Goal: Transaction & Acquisition: Purchase product/service

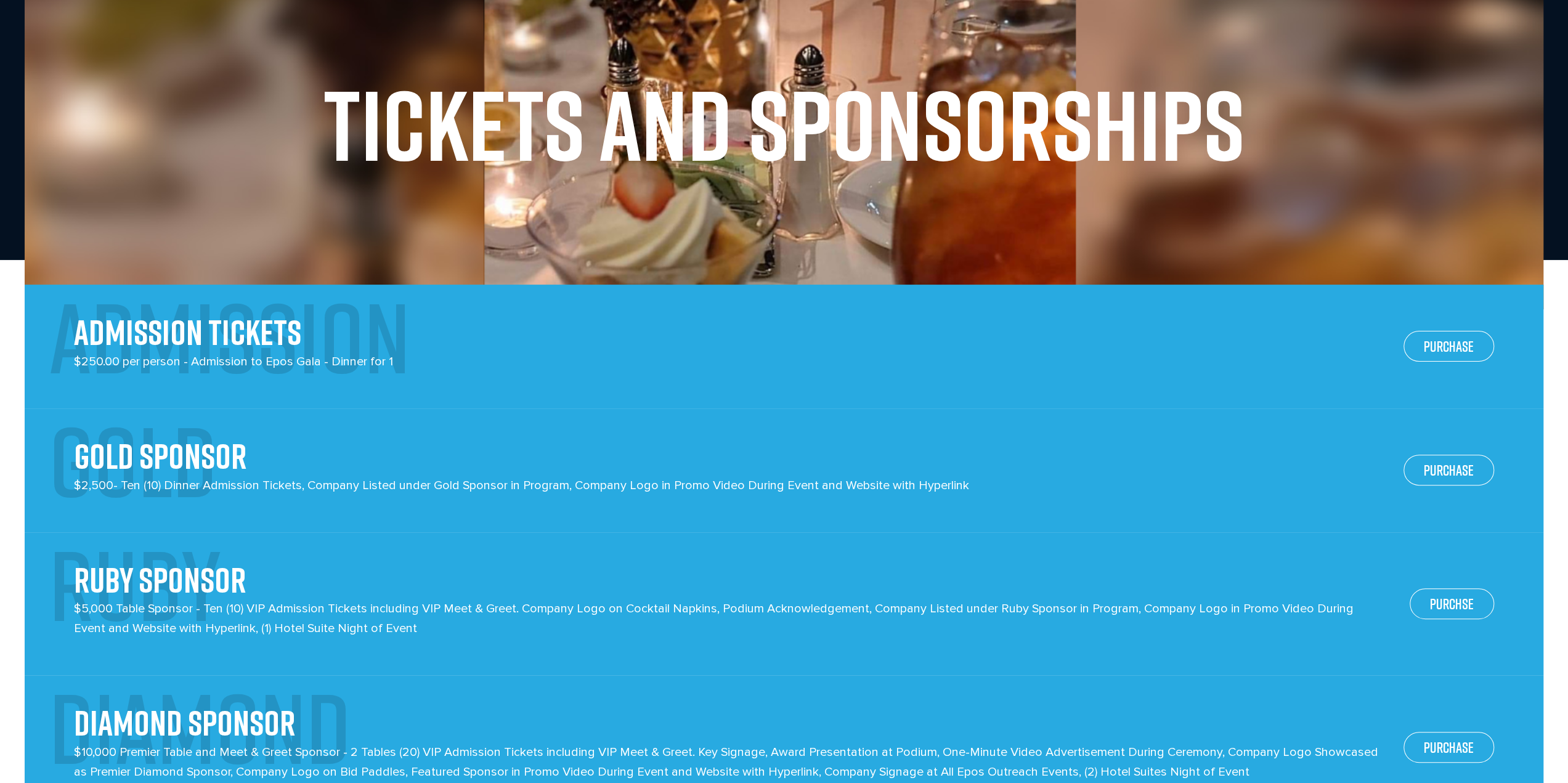
scroll to position [185, 0]
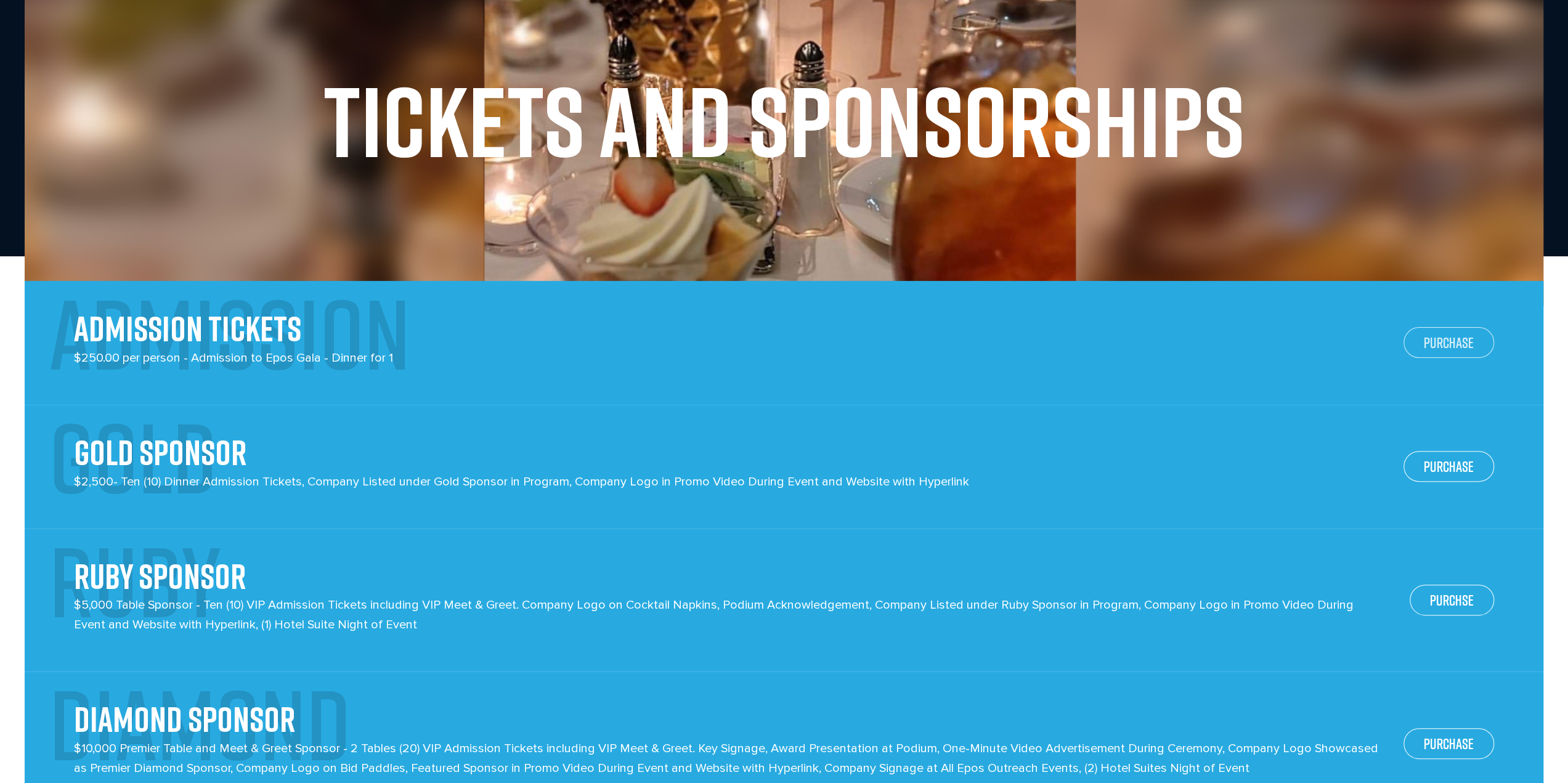
click at [1449, 341] on link "PURCHASE" at bounding box center [1449, 342] width 91 height 31
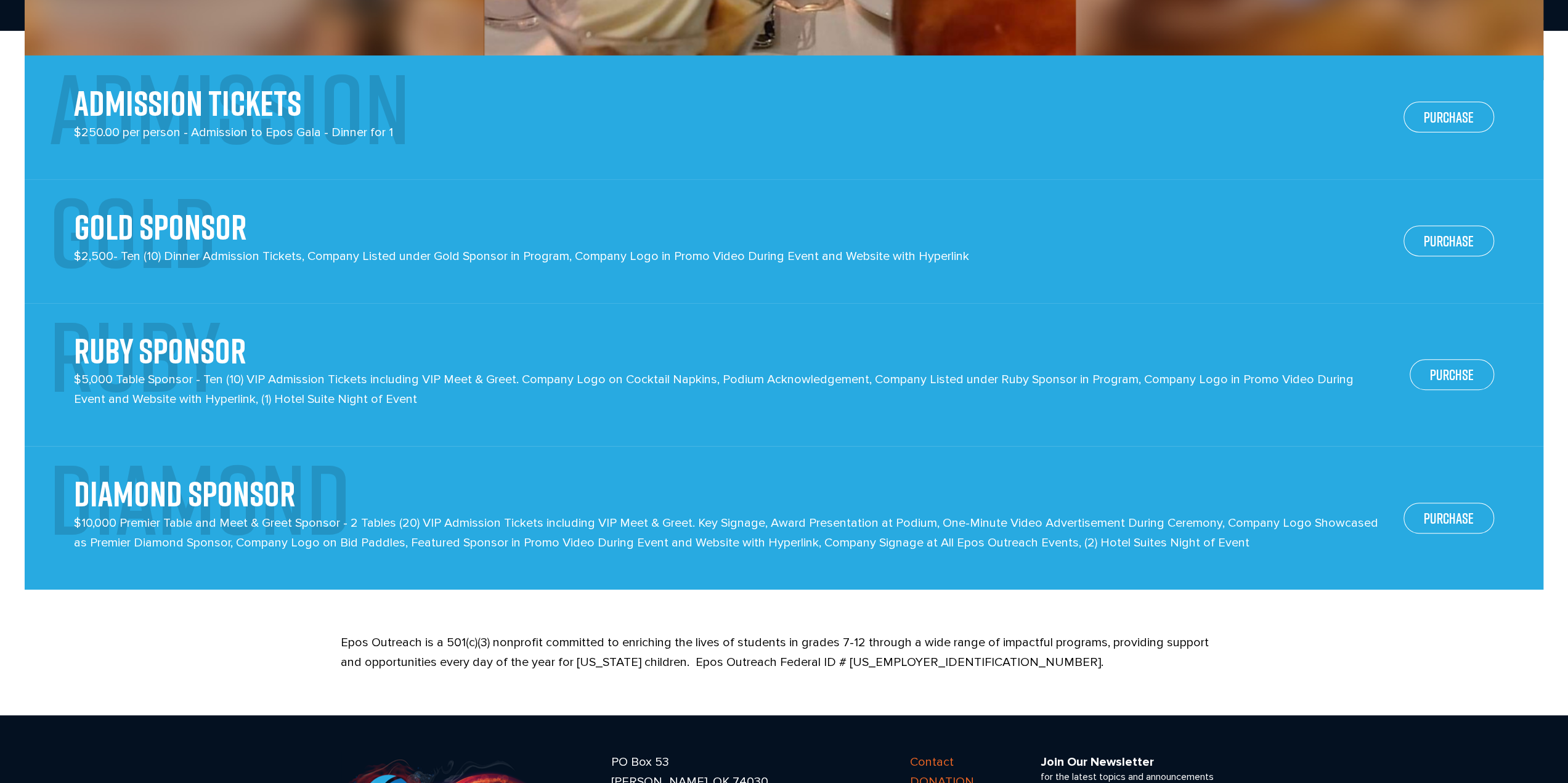
scroll to position [370, 0]
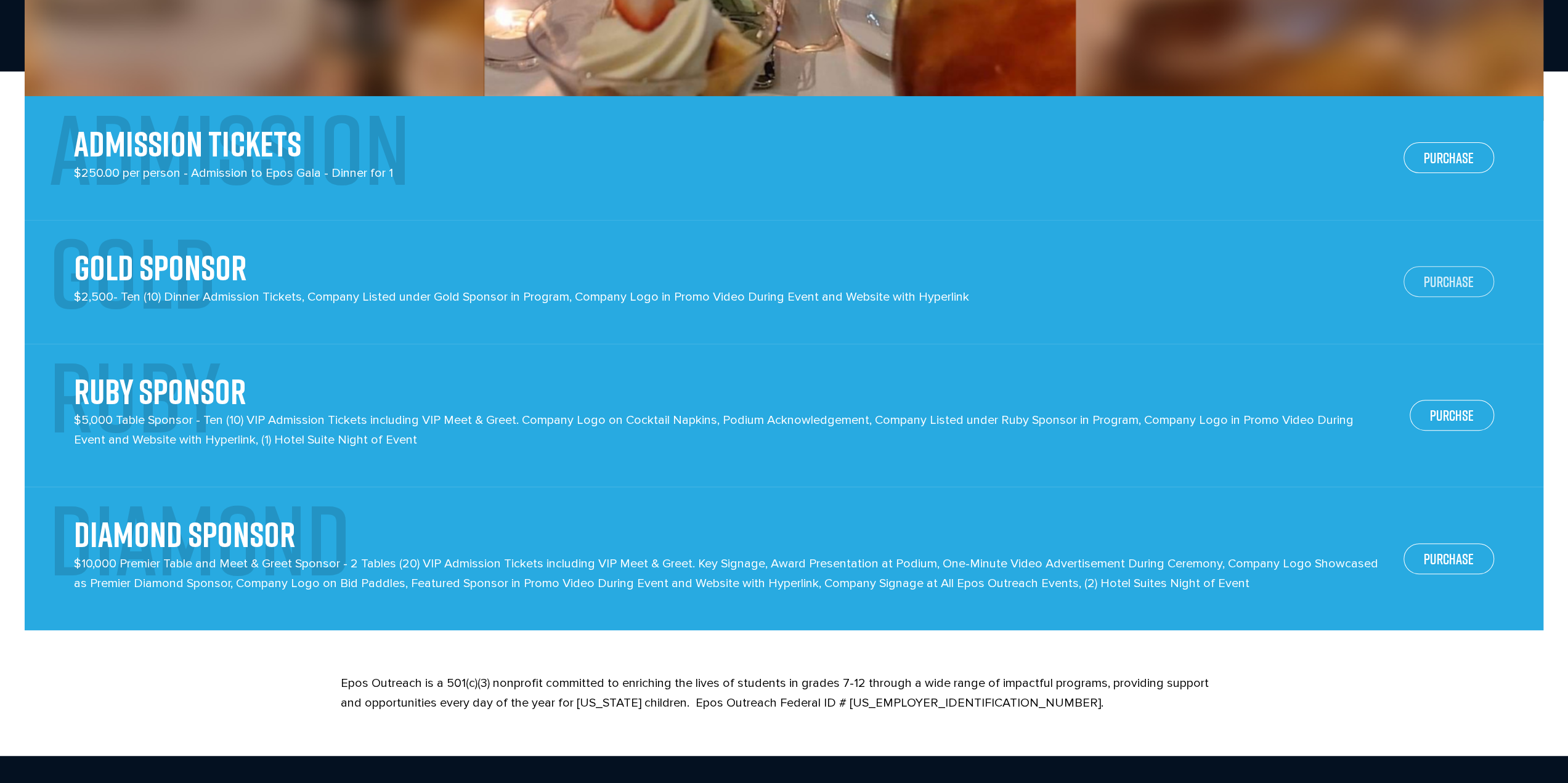
click at [1469, 283] on link "PURCHASE" at bounding box center [1449, 281] width 91 height 31
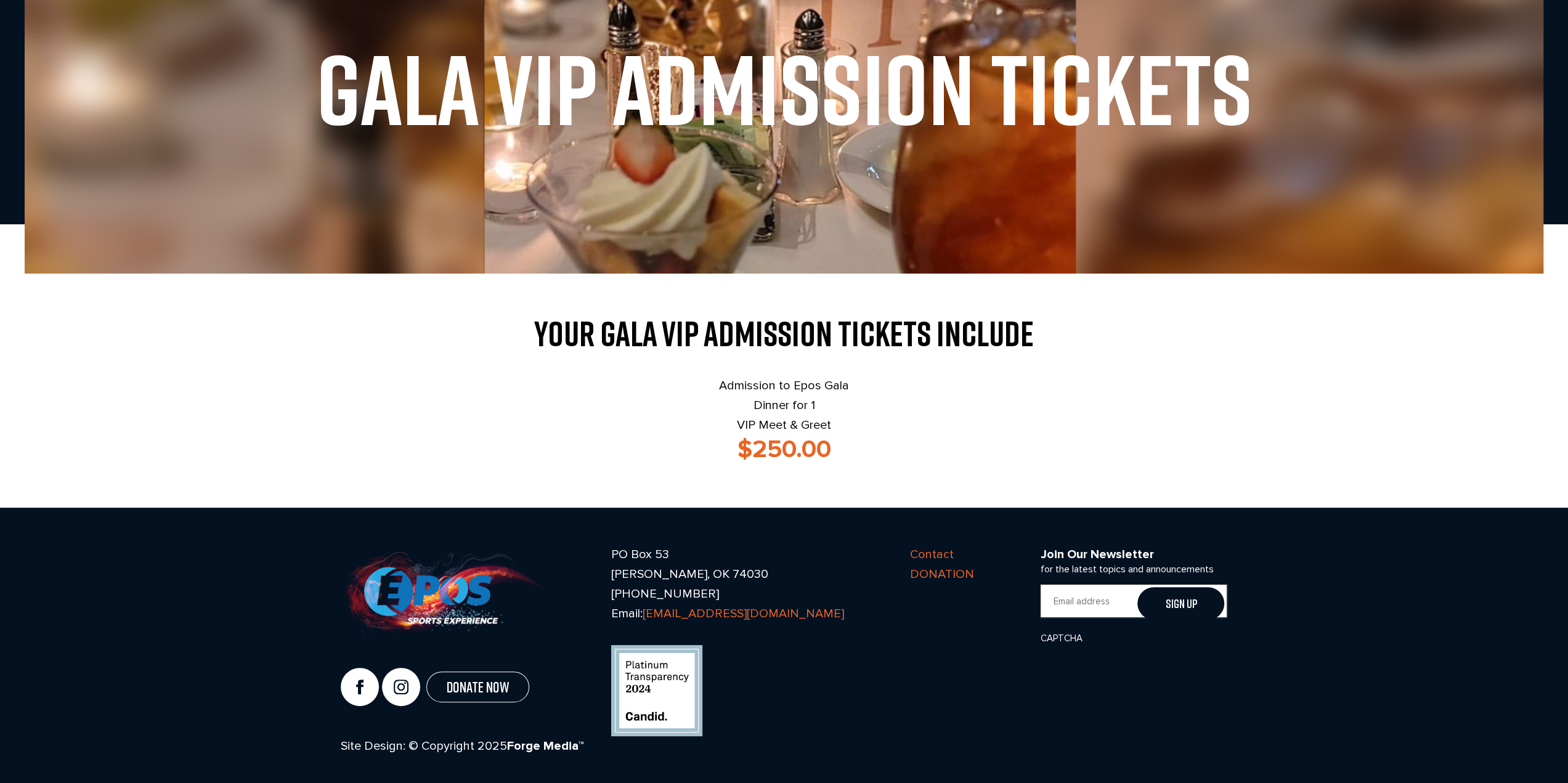
scroll to position [227, 0]
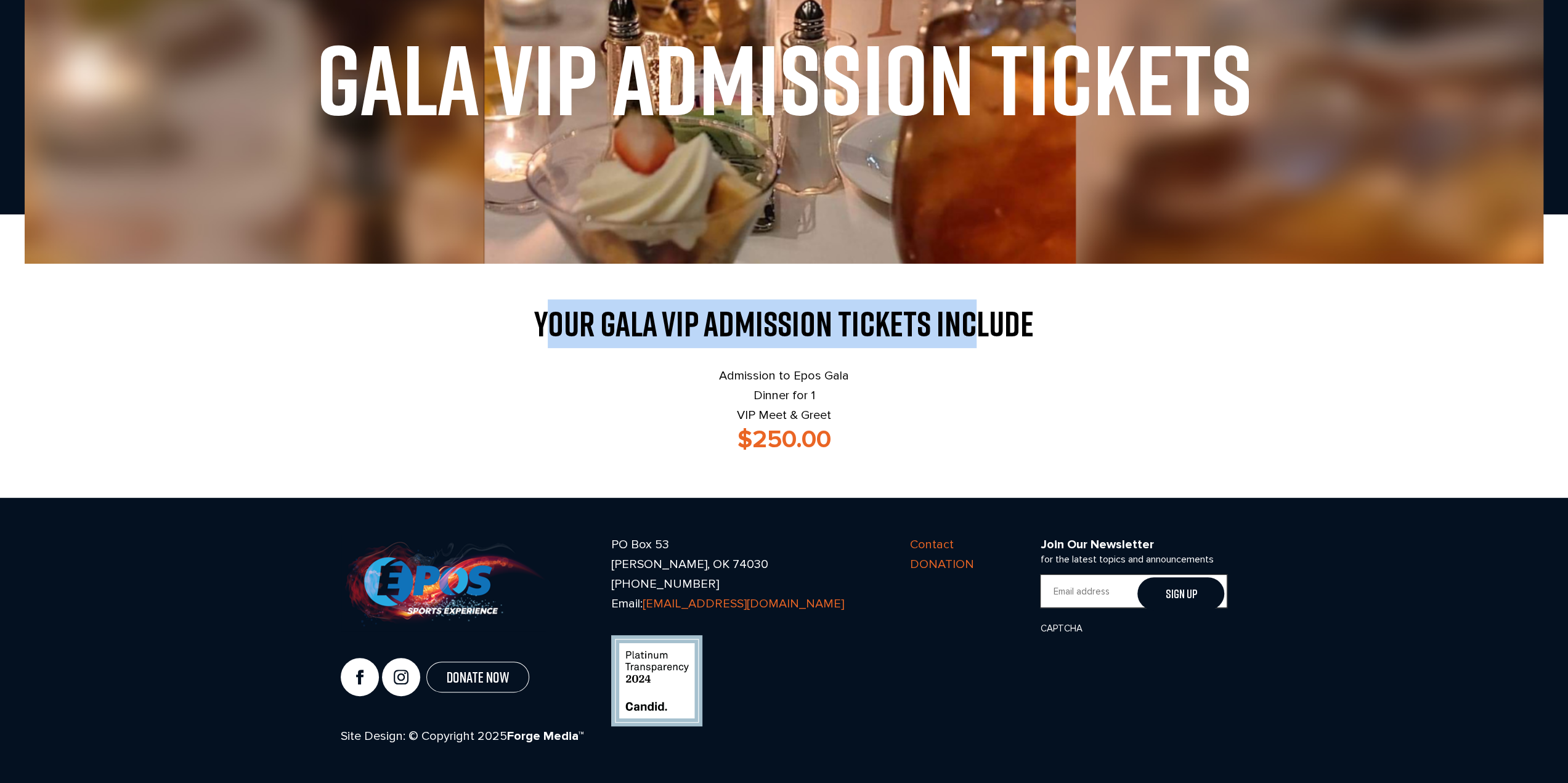
drag, startPoint x: 546, startPoint y: 324, endPoint x: 1013, endPoint y: 331, distance: 467.1
click at [982, 332] on h2 "Your Gala VIP Admission Tickets Include" at bounding box center [784, 324] width 888 height 34
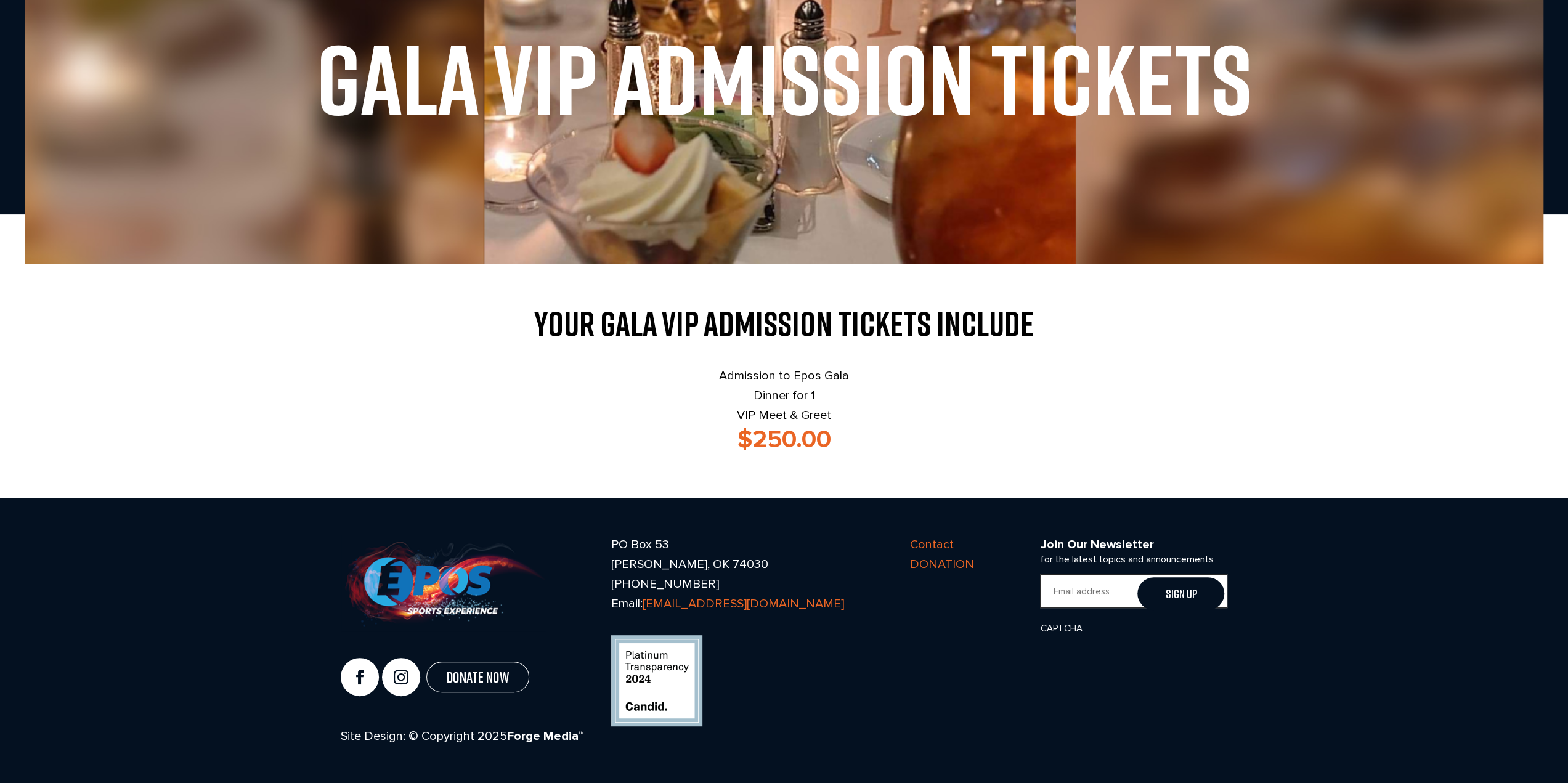
click at [1015, 331] on h2 "Your Gala VIP Admission Tickets Include" at bounding box center [784, 324] width 888 height 34
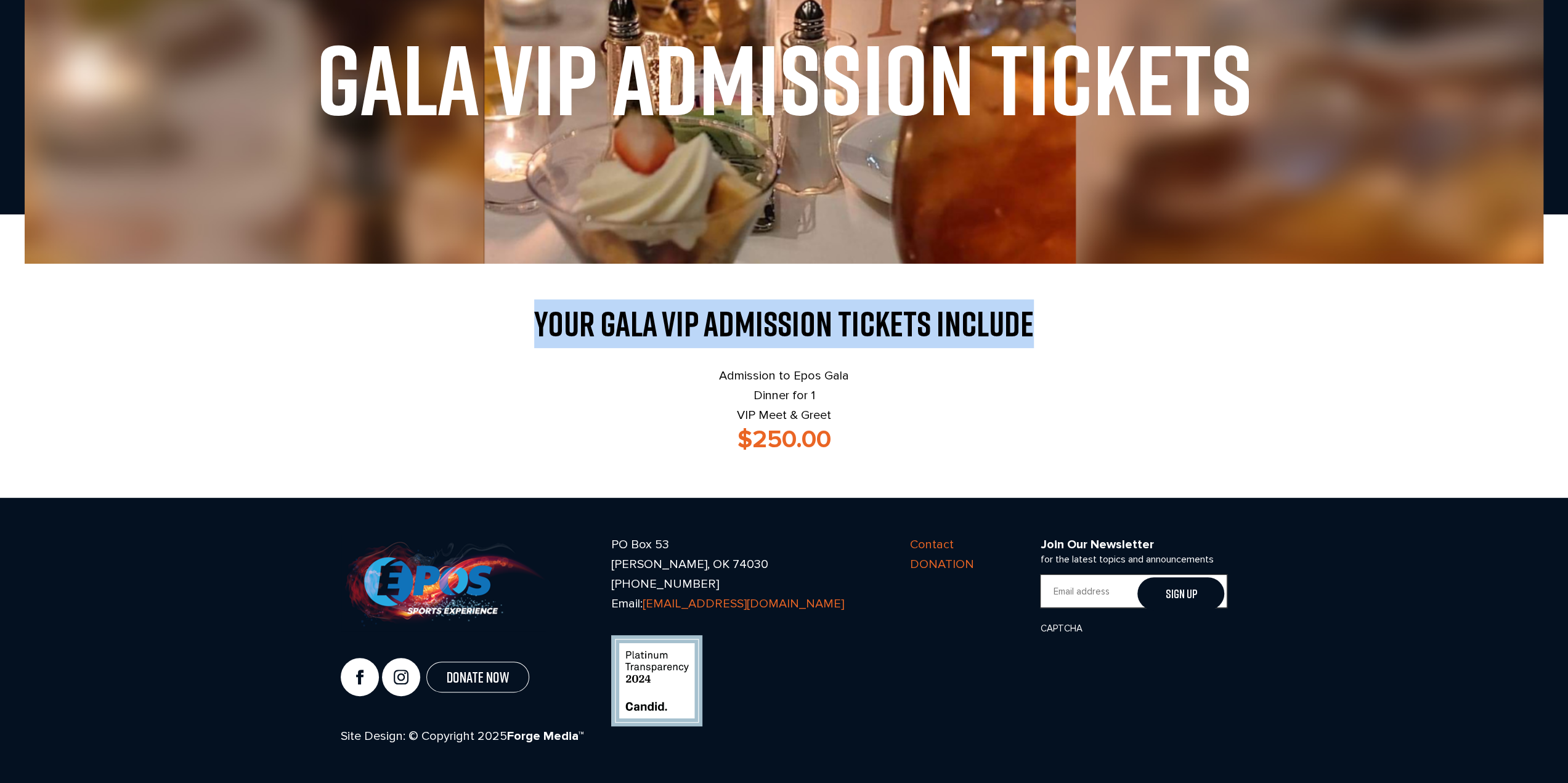
drag, startPoint x: 1038, startPoint y: 327, endPoint x: 441, endPoint y: 329, distance: 597.0
click at [441, 329] on h2 "Your Gala VIP Admission Tickets Include" at bounding box center [784, 324] width 888 height 34
click at [568, 323] on h2 "Your Gala VIP Admission Tickets Include" at bounding box center [784, 324] width 888 height 34
drag, startPoint x: 534, startPoint y: 322, endPoint x: 1029, endPoint y: 330, distance: 495.1
click at [1029, 330] on h2 "Your Gala VIP Admission Tickets Include" at bounding box center [784, 324] width 888 height 34
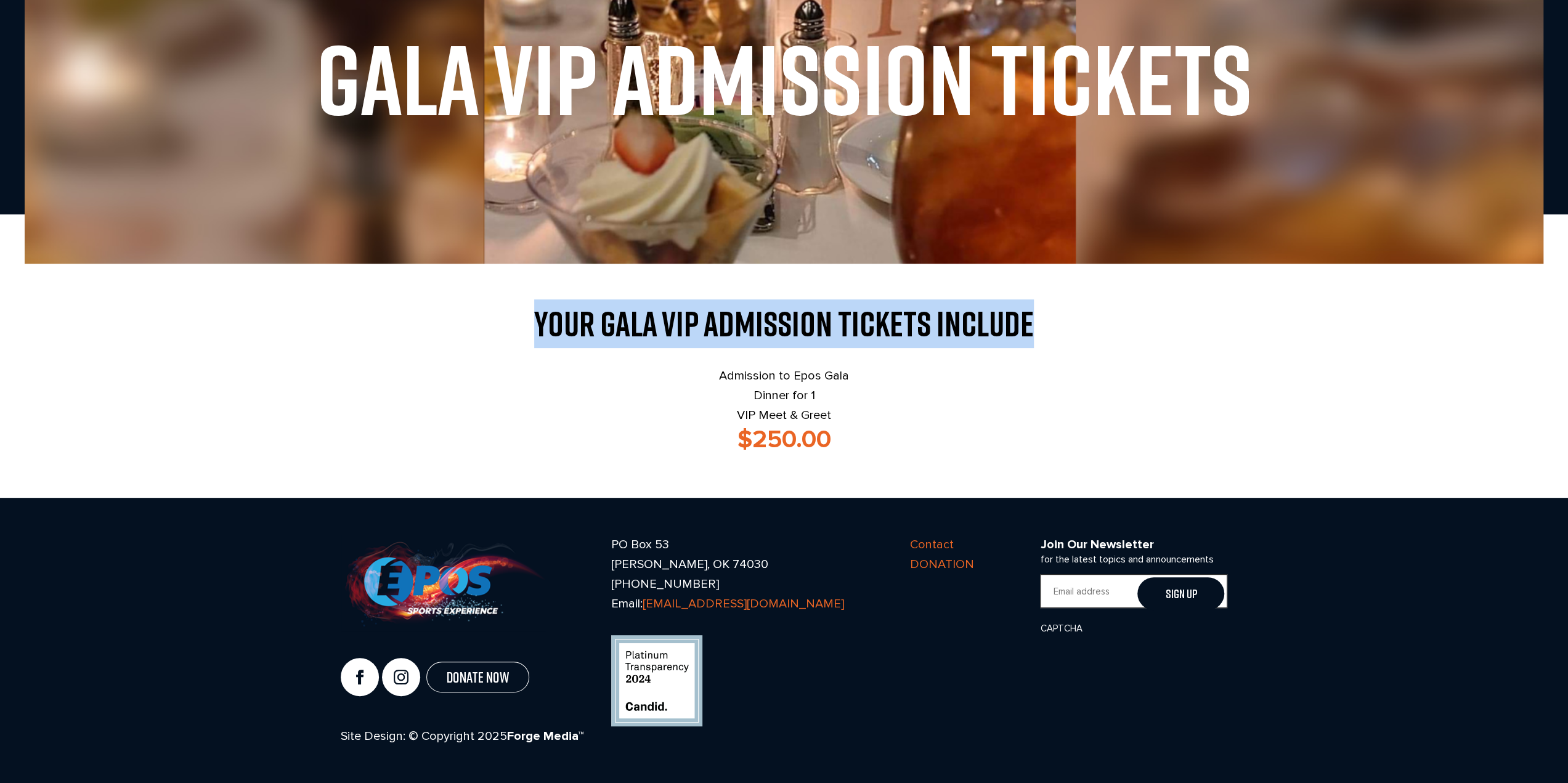
click at [942, 331] on h2 "Your Gala VIP Admission Tickets Include" at bounding box center [784, 324] width 888 height 34
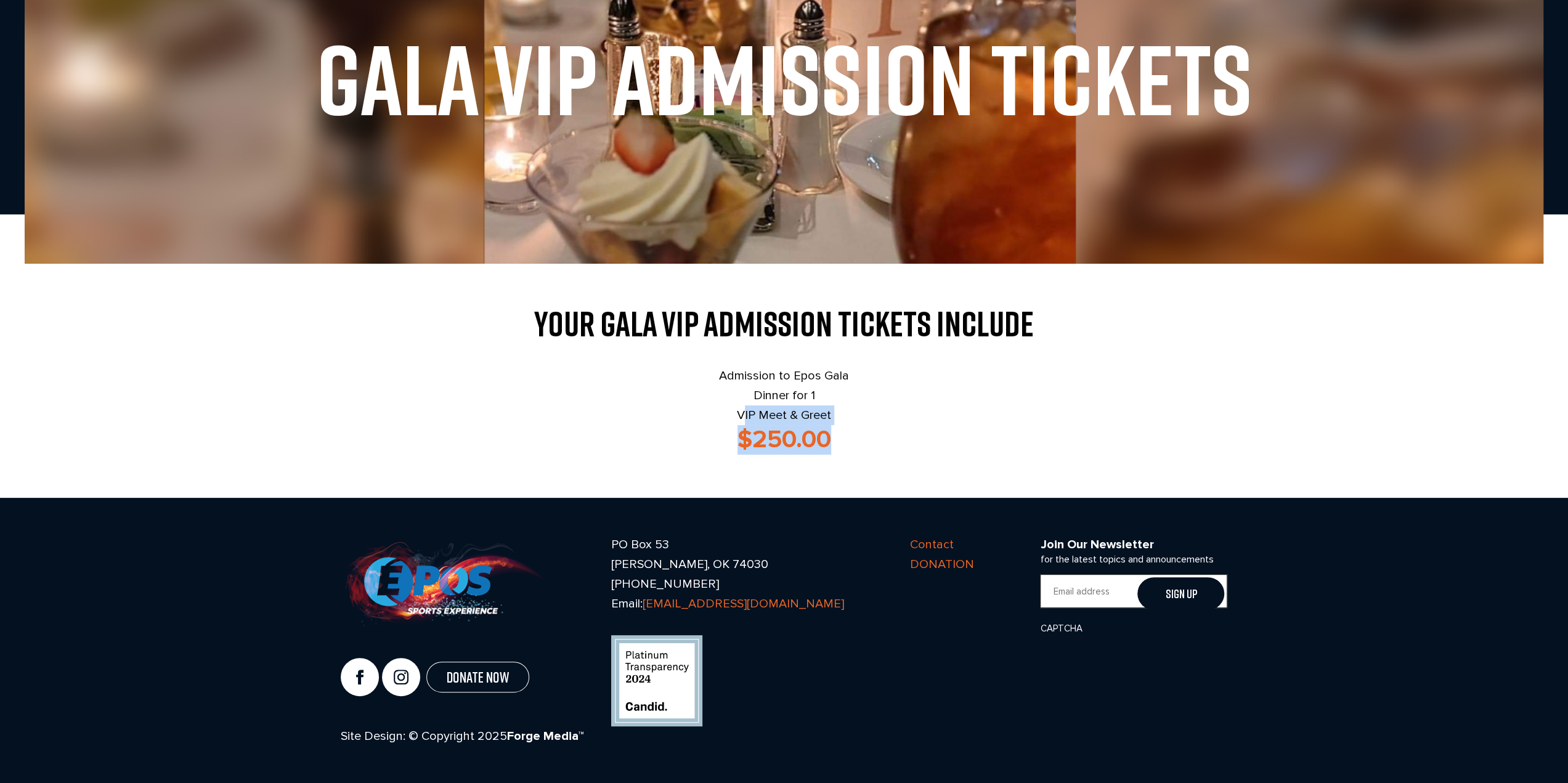
drag, startPoint x: 838, startPoint y: 437, endPoint x: 712, endPoint y: 383, distance: 137.1
click at [689, 418] on div "Your Gala VIP Admission Tickets Include Admission to Epos Gala Dinner for 1 VIP…" at bounding box center [784, 381] width 888 height 148
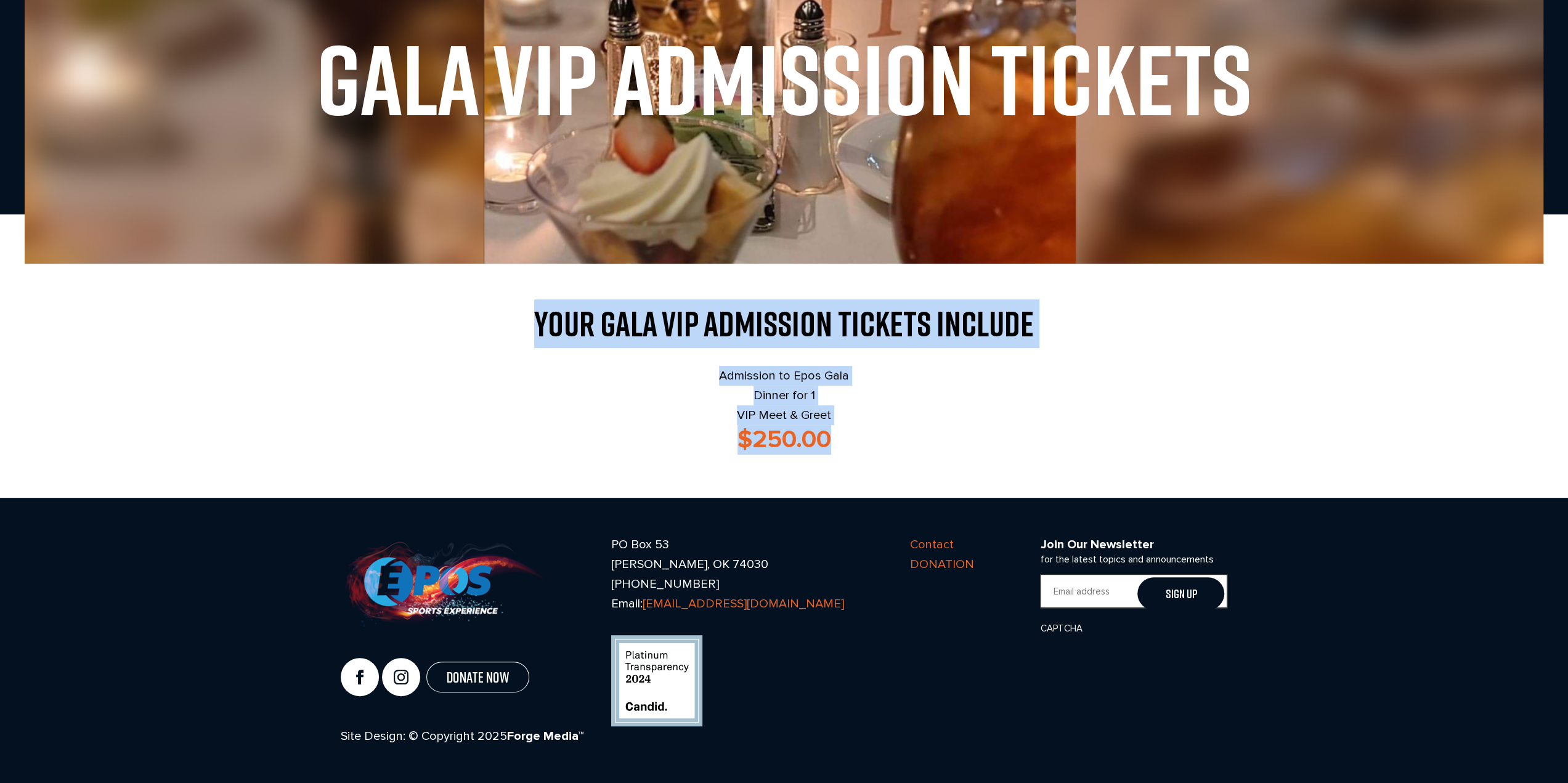
drag, startPoint x: 528, startPoint y: 321, endPoint x: 1081, endPoint y: 442, distance: 566.1
click at [1081, 442] on div "Your Gala VIP Admission Tickets Include Admission to Epos Gala Dinner for 1 VIP…" at bounding box center [784, 381] width 888 height 148
click at [1081, 442] on h3 "$250.00" at bounding box center [784, 440] width 888 height 29
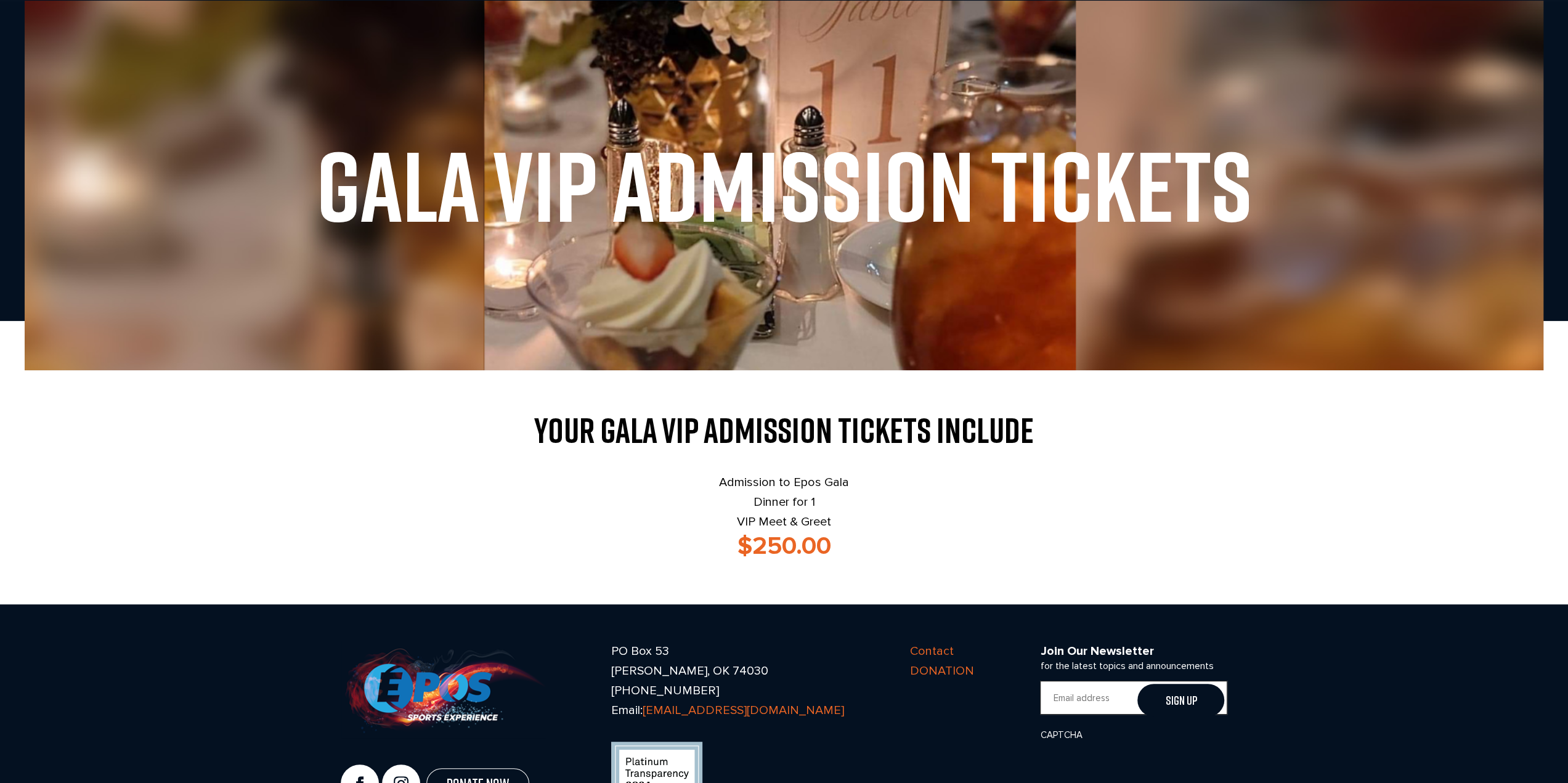
scroll to position [0, 0]
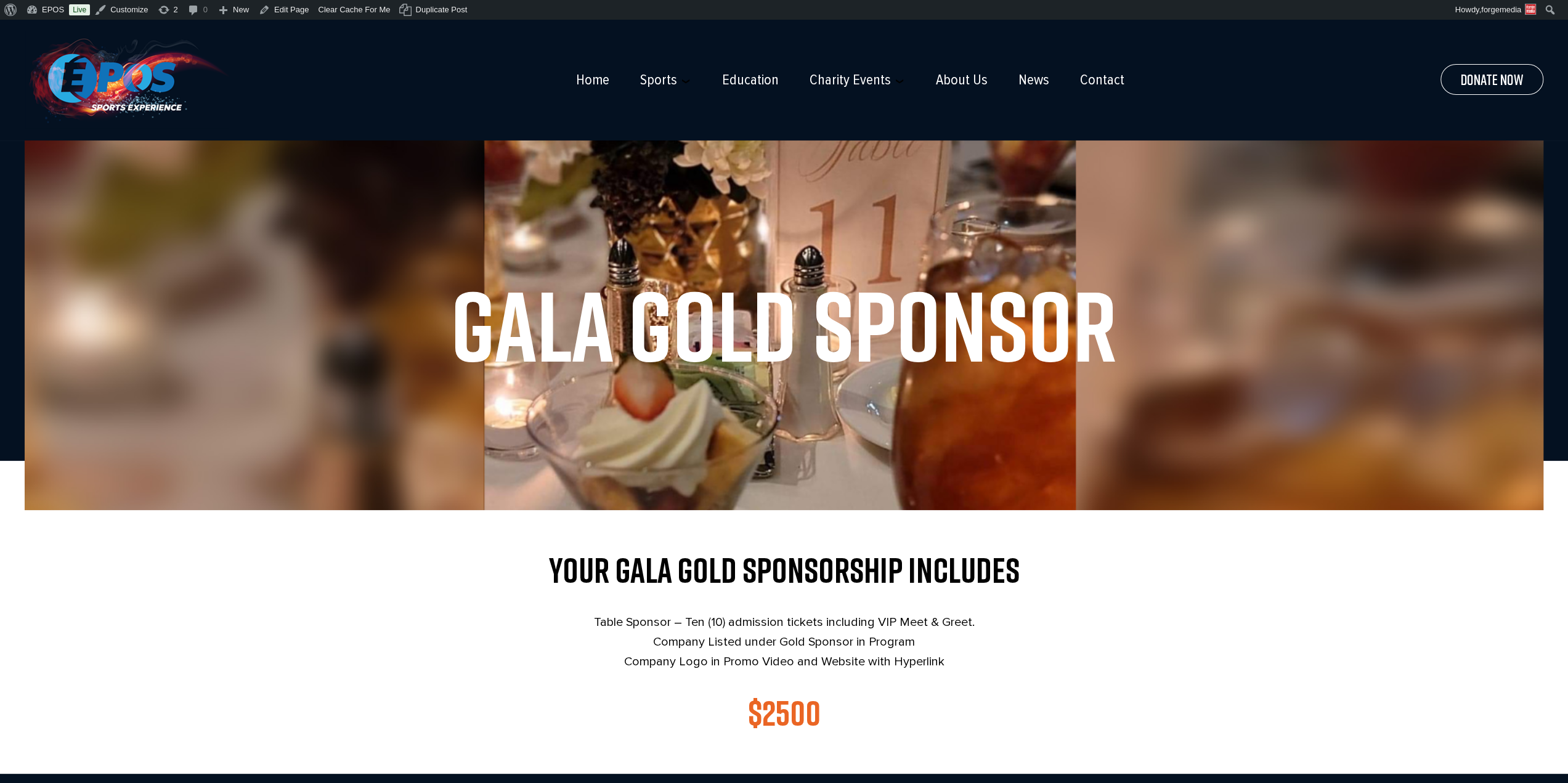
scroll to position [246, 0]
